Goal: Find specific page/section: Find specific page/section

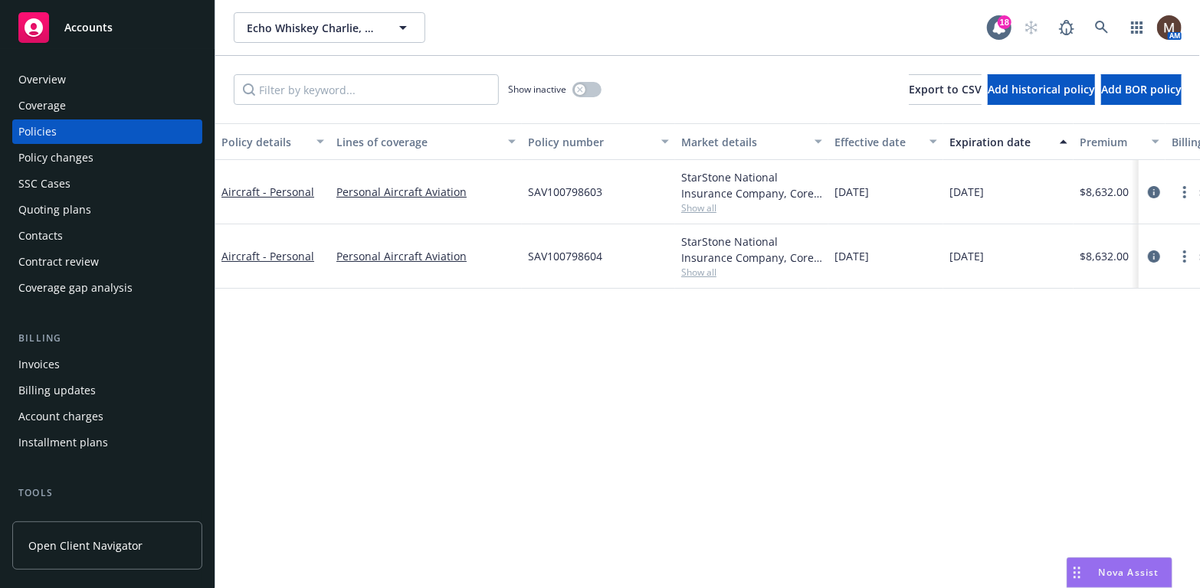
scroll to position [77, 0]
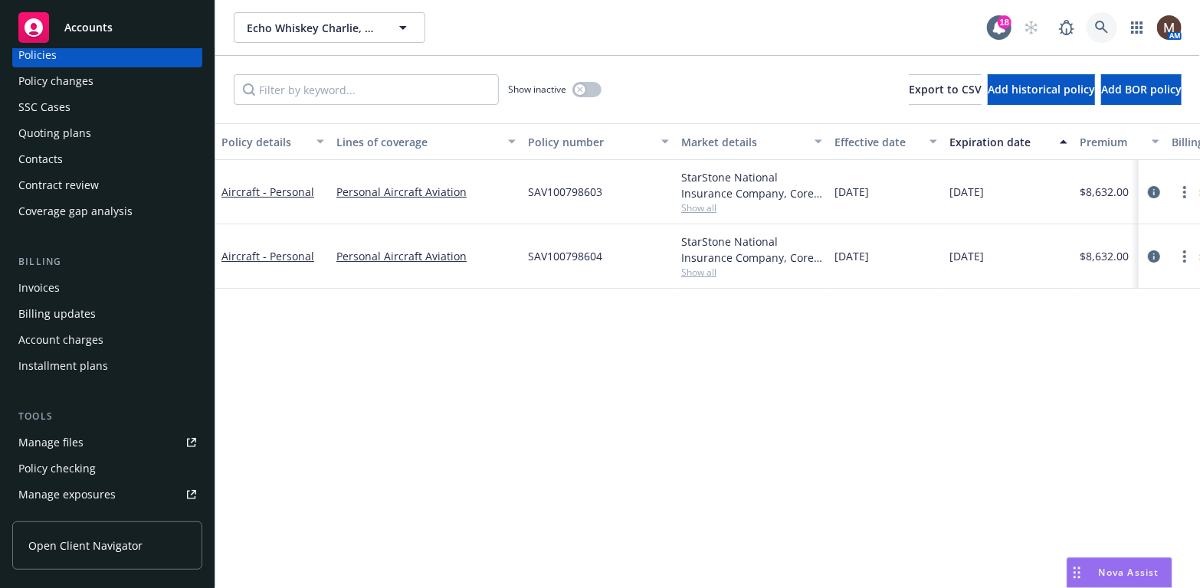
click at [1104, 21] on icon at bounding box center [1102, 28] width 14 height 14
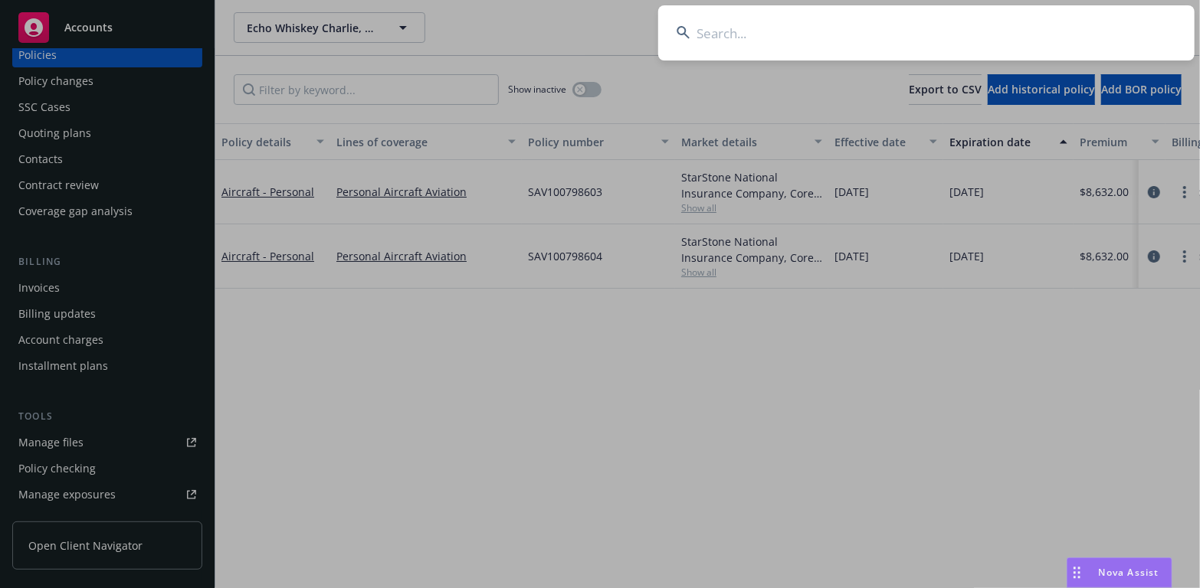
click at [742, 31] on input at bounding box center [926, 32] width 536 height 55
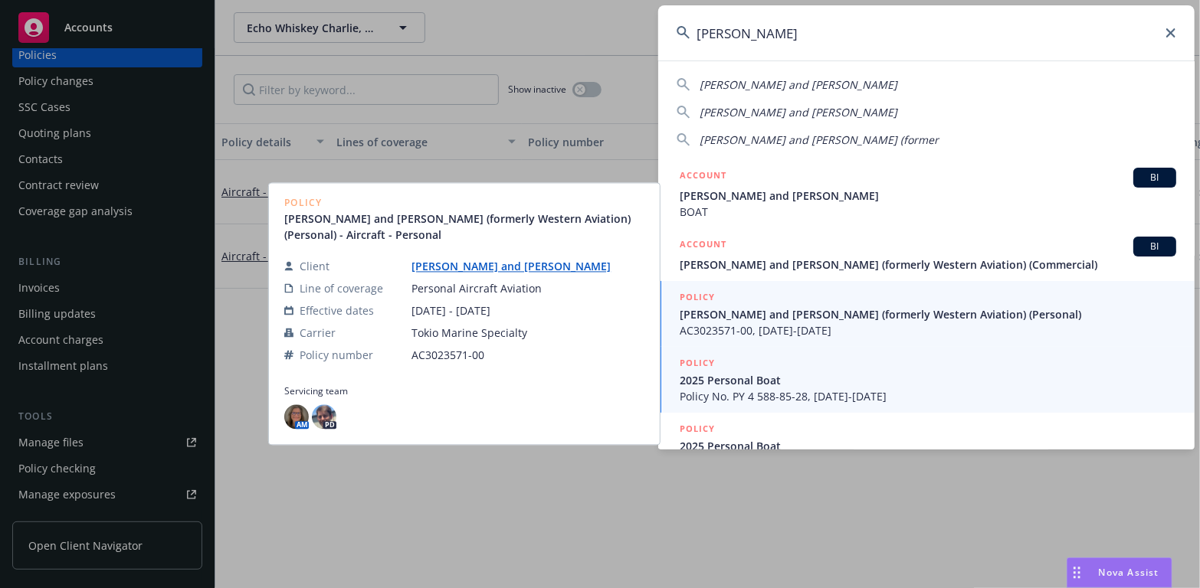
type input "[PERSON_NAME]"
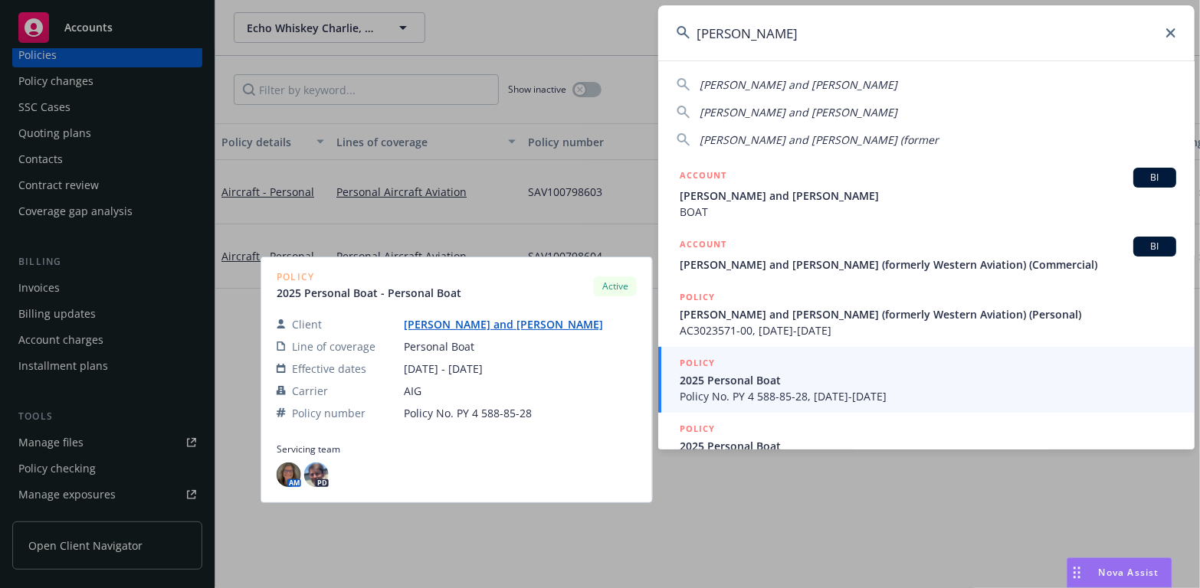
click at [764, 388] on span "Policy No. PY 4 588-85-28, [DATE]-[DATE]" at bounding box center [928, 396] width 496 height 16
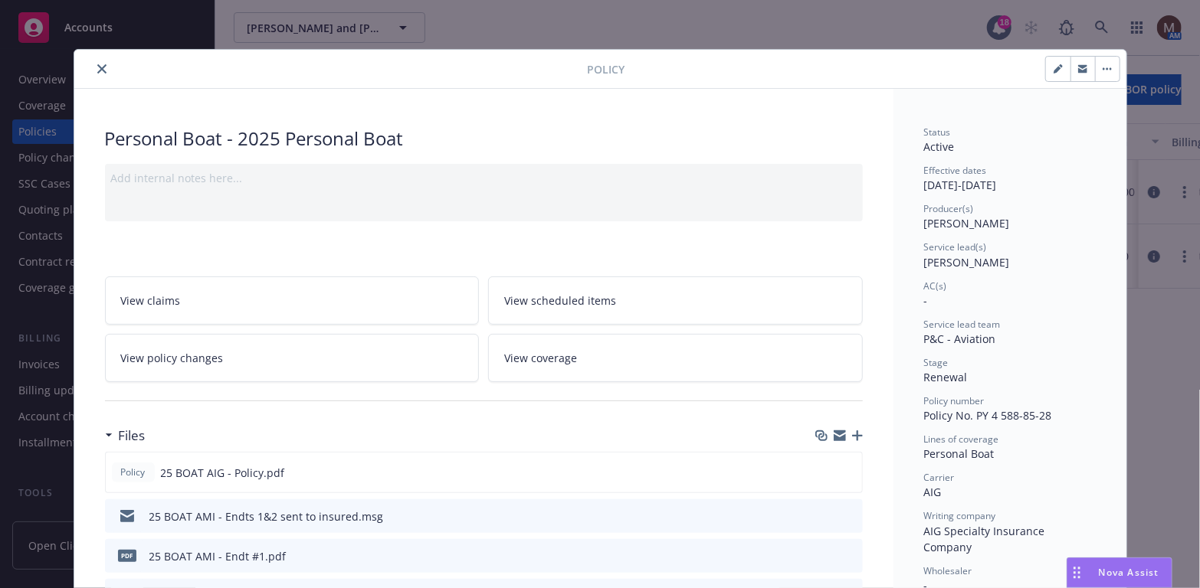
click at [97, 64] on icon "close" at bounding box center [101, 68] width 9 height 9
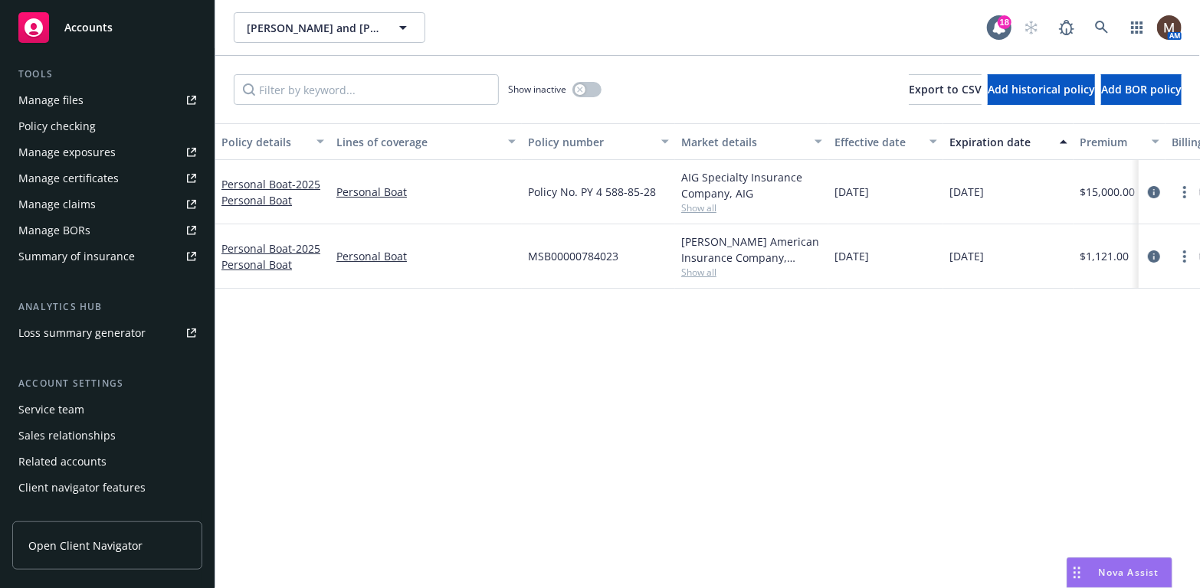
scroll to position [435, 0]
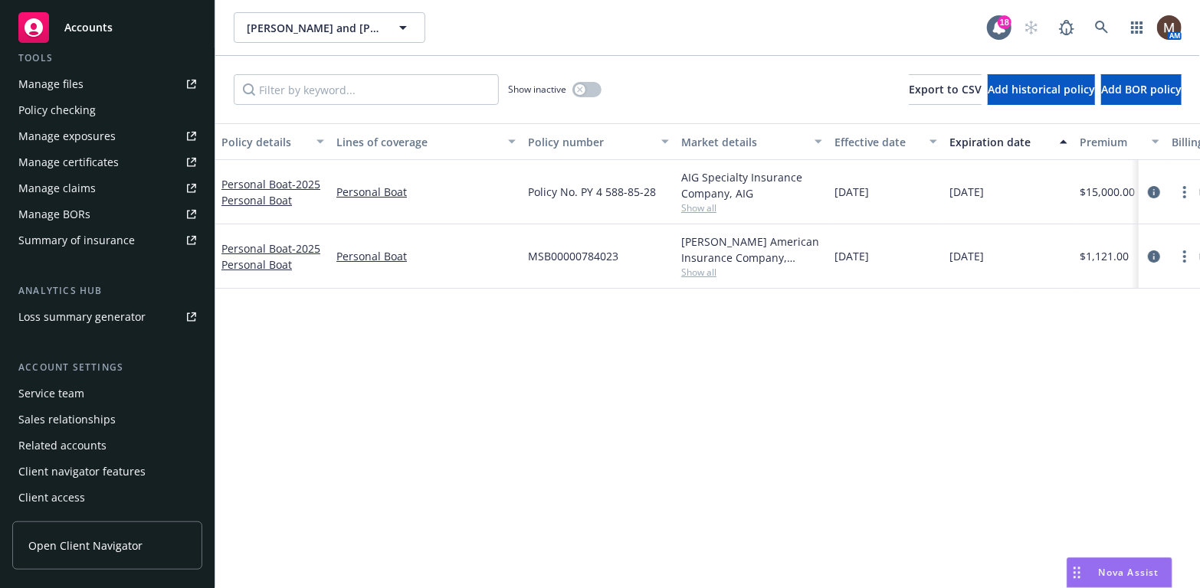
click at [82, 393] on div "Service team" at bounding box center [51, 394] width 66 height 25
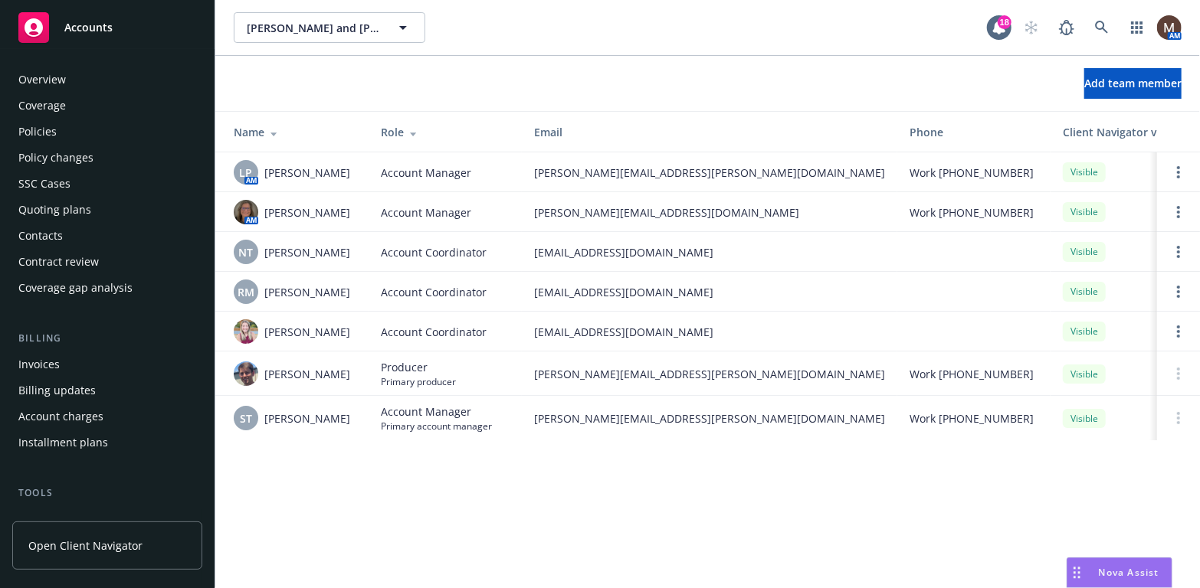
click at [57, 132] on div "Policies" at bounding box center [107, 132] width 178 height 25
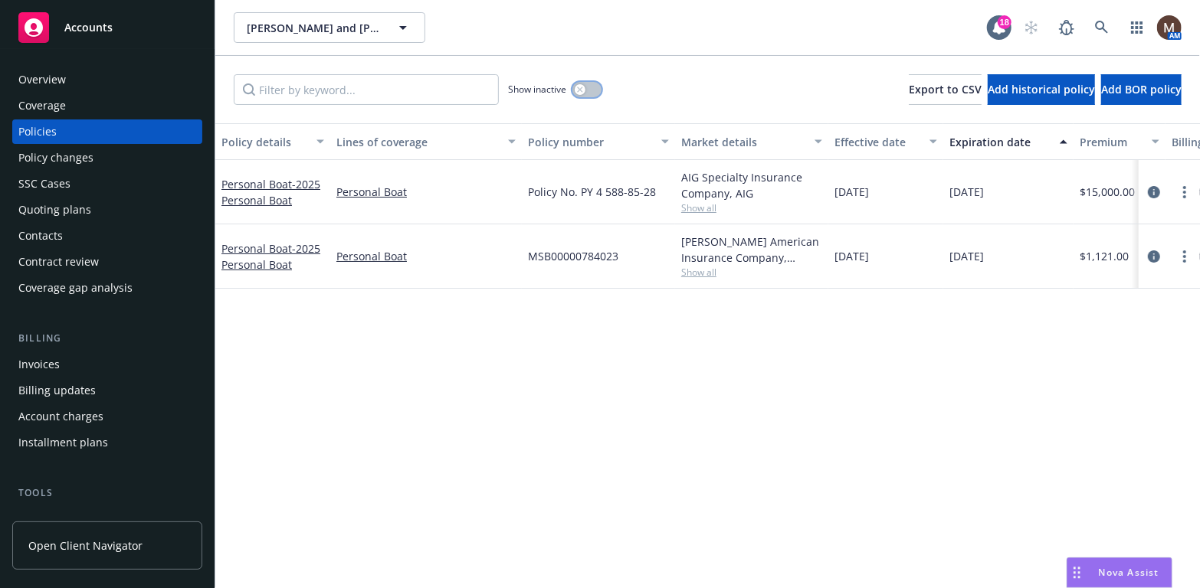
click at [578, 89] on icon "button" at bounding box center [580, 90] width 6 height 6
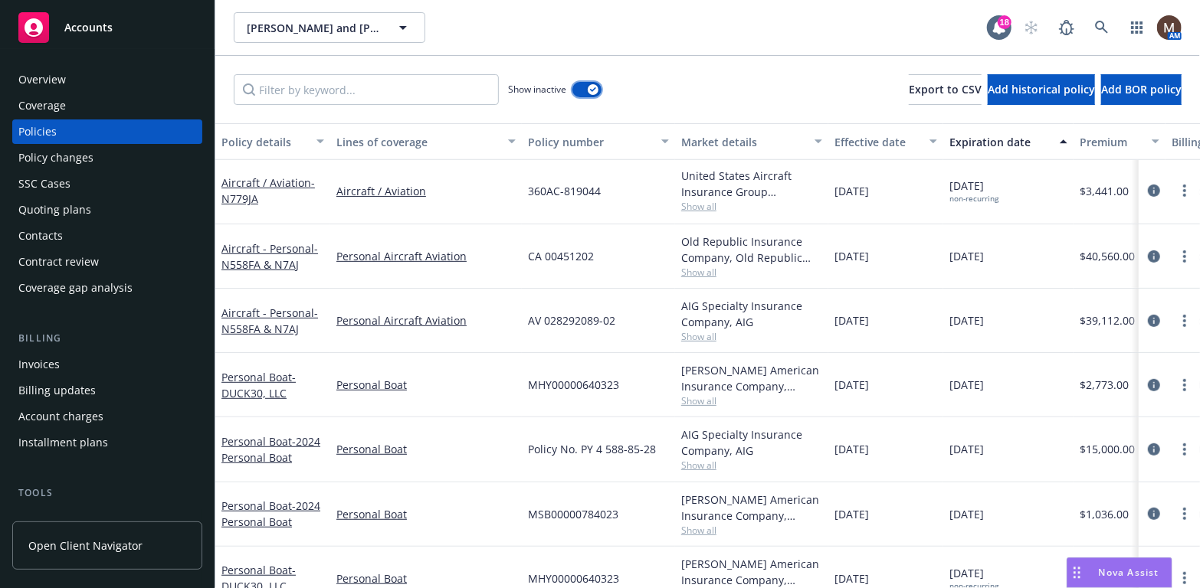
scroll to position [460, 0]
